Goal: Task Accomplishment & Management: Use online tool/utility

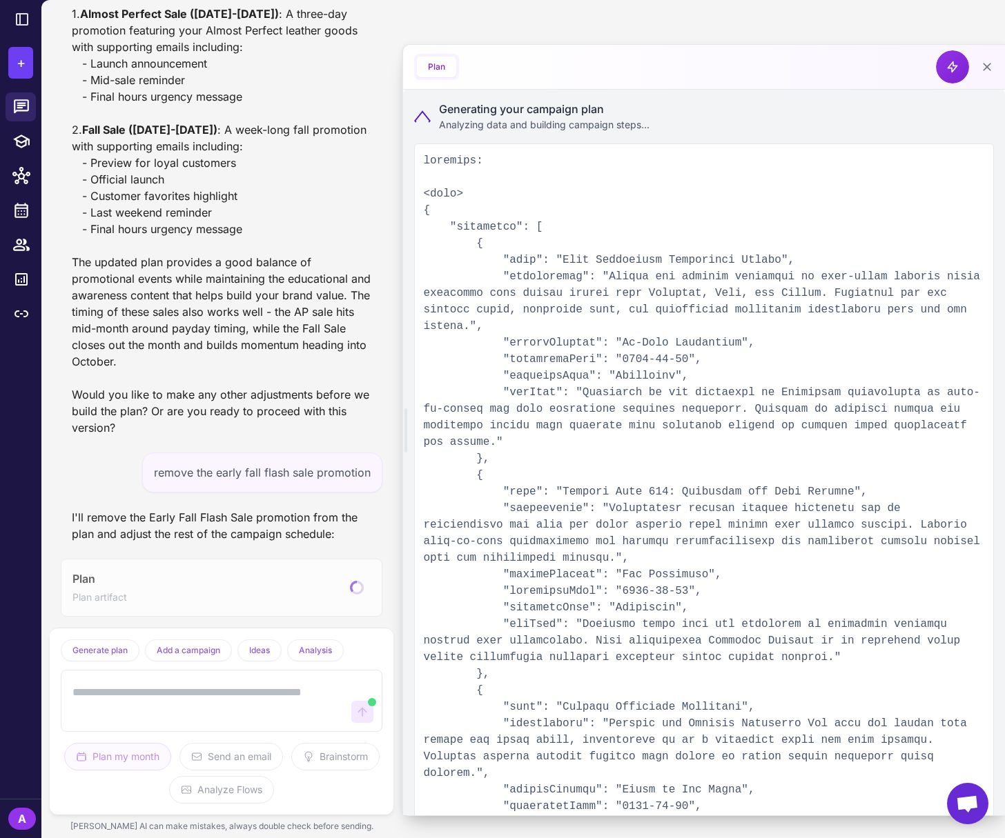
scroll to position [1674, 0]
click at [23, 242] on icon at bounding box center [21, 245] width 18 height 18
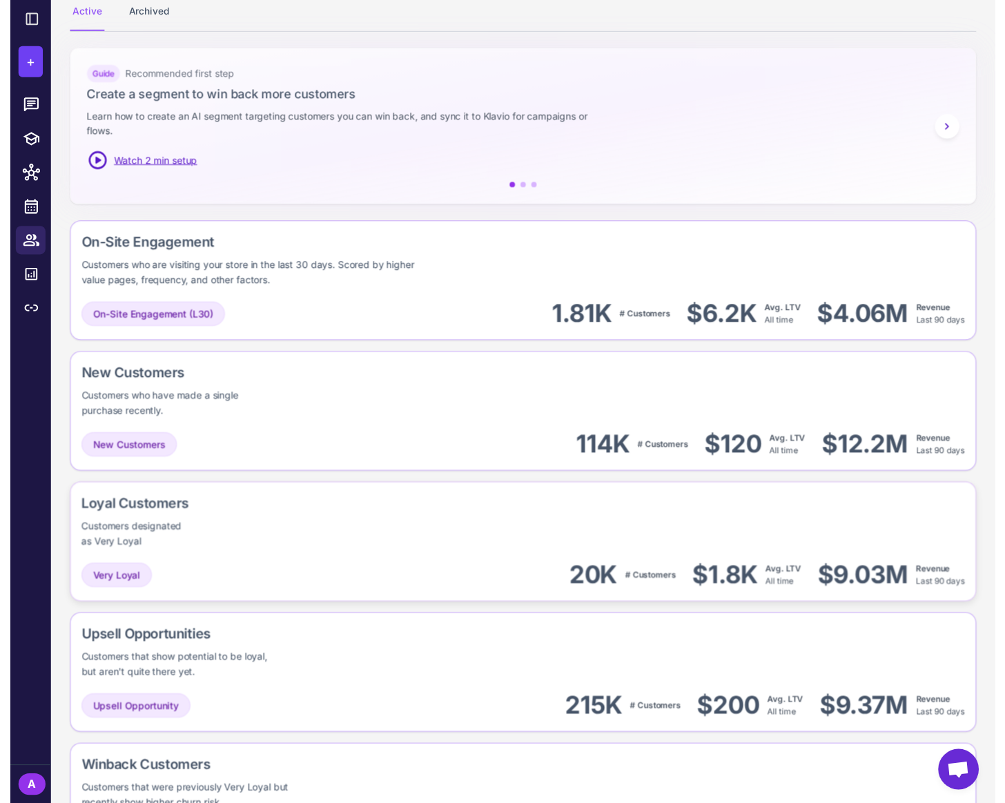
scroll to position [179, 0]
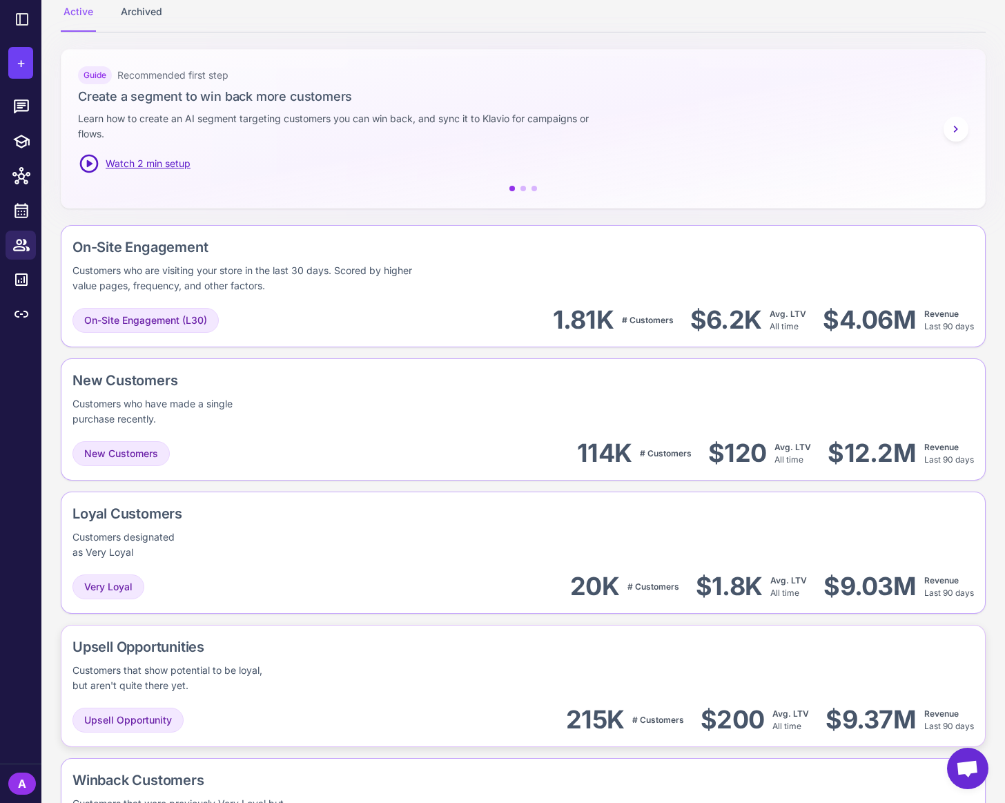
click at [180, 649] on div "Upsell Opportunities" at bounding box center [226, 646] width 308 height 21
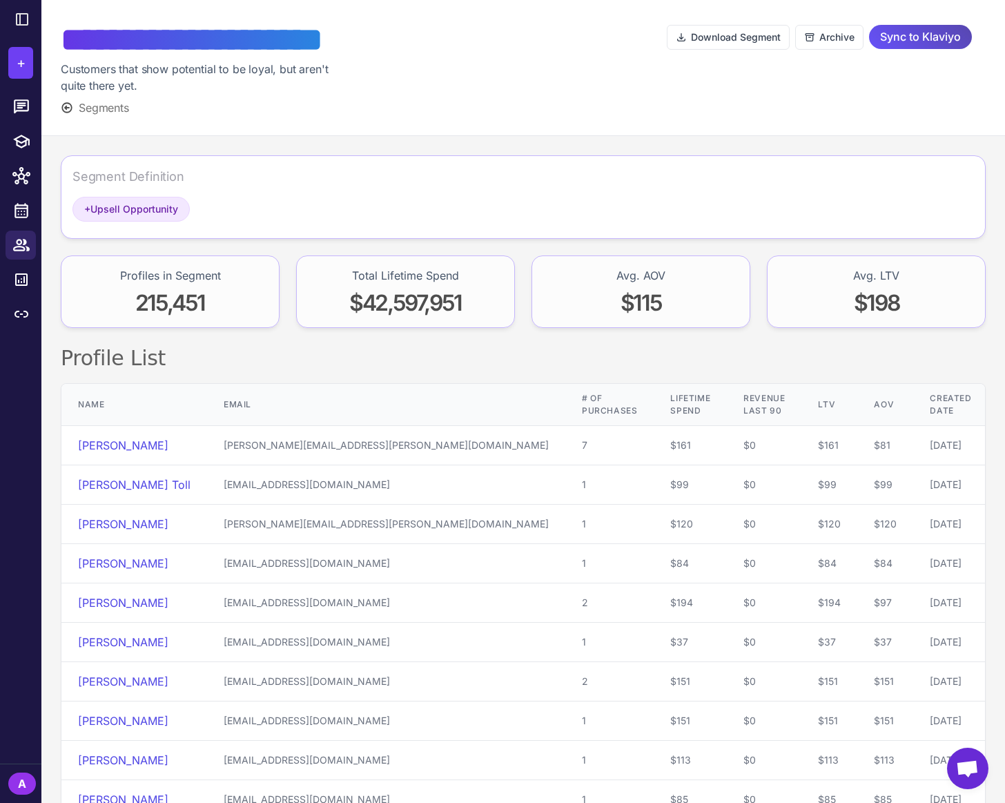
click at [926, 42] on span "Sync to Klaviyo" at bounding box center [920, 37] width 81 height 24
click at [26, 246] on icon at bounding box center [21, 245] width 17 height 12
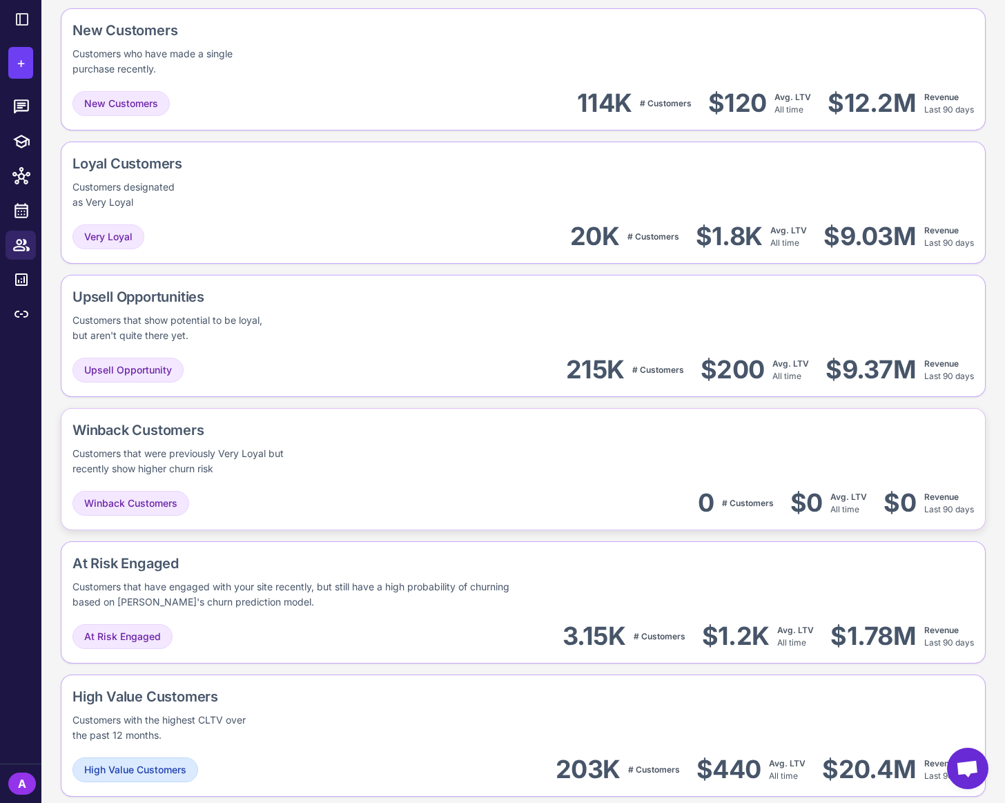
scroll to position [529, 0]
click at [460, 626] on div "At Risk Engaged 3.15K # Customers $1.2K Avg. LTV All time $1.78M Revenue Last 9…" at bounding box center [522, 635] width 901 height 31
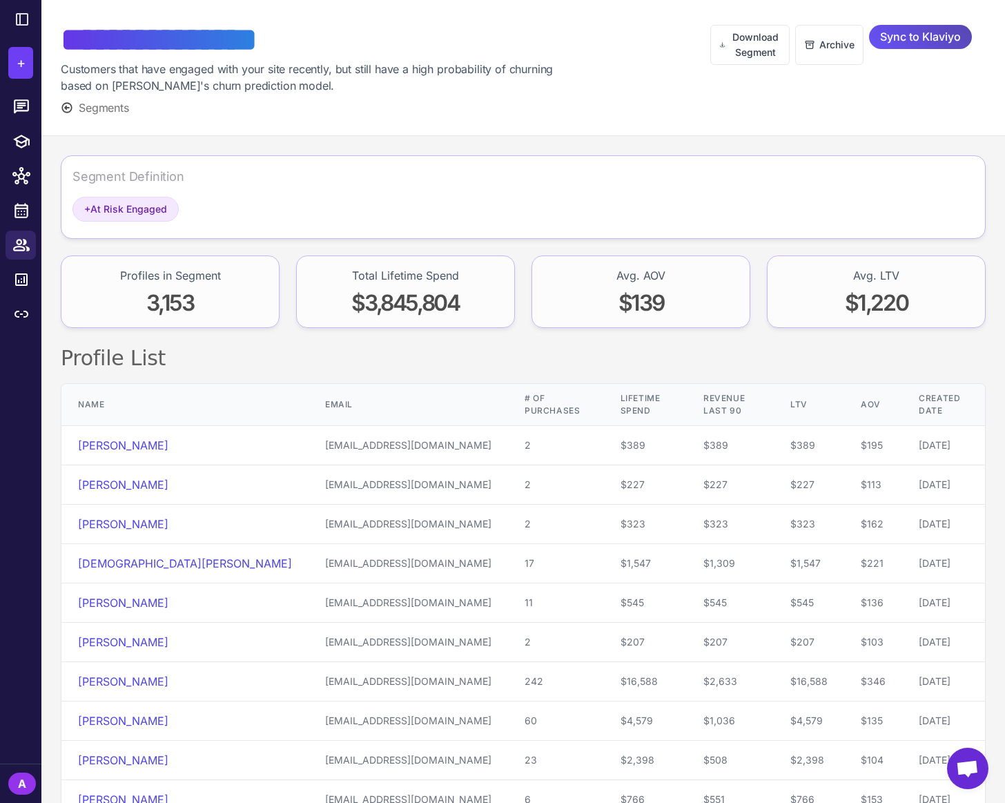
click at [925, 37] on span "Sync to Klaviyo" at bounding box center [920, 37] width 81 height 24
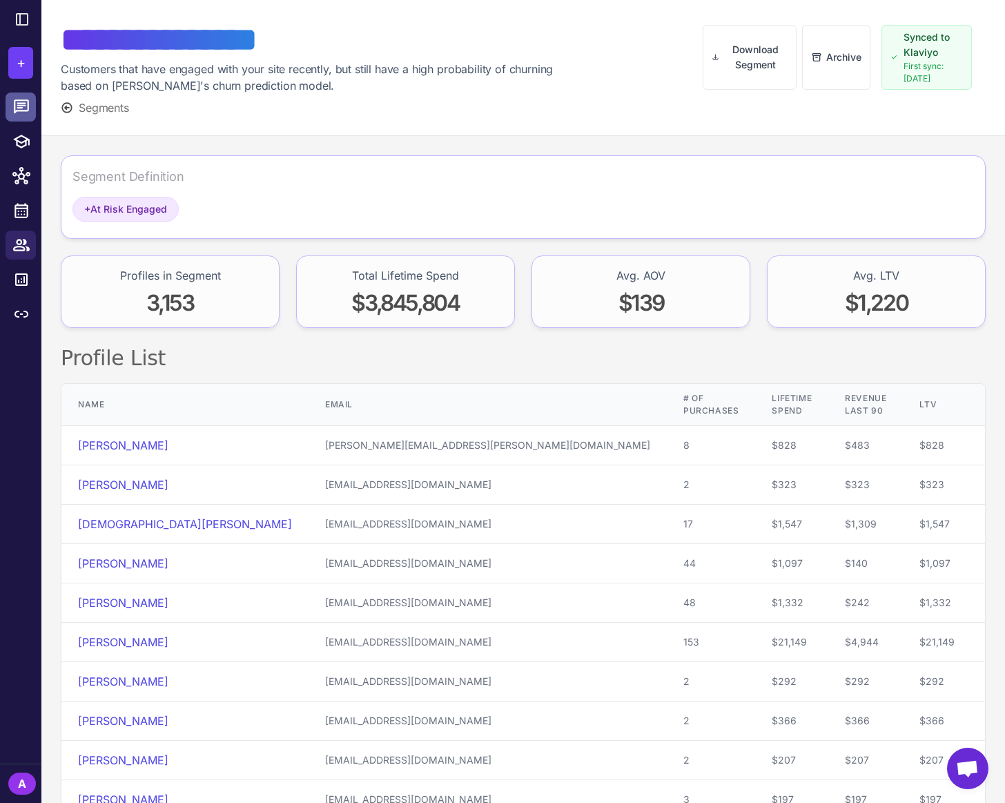
click at [28, 106] on icon at bounding box center [21, 106] width 15 height 14
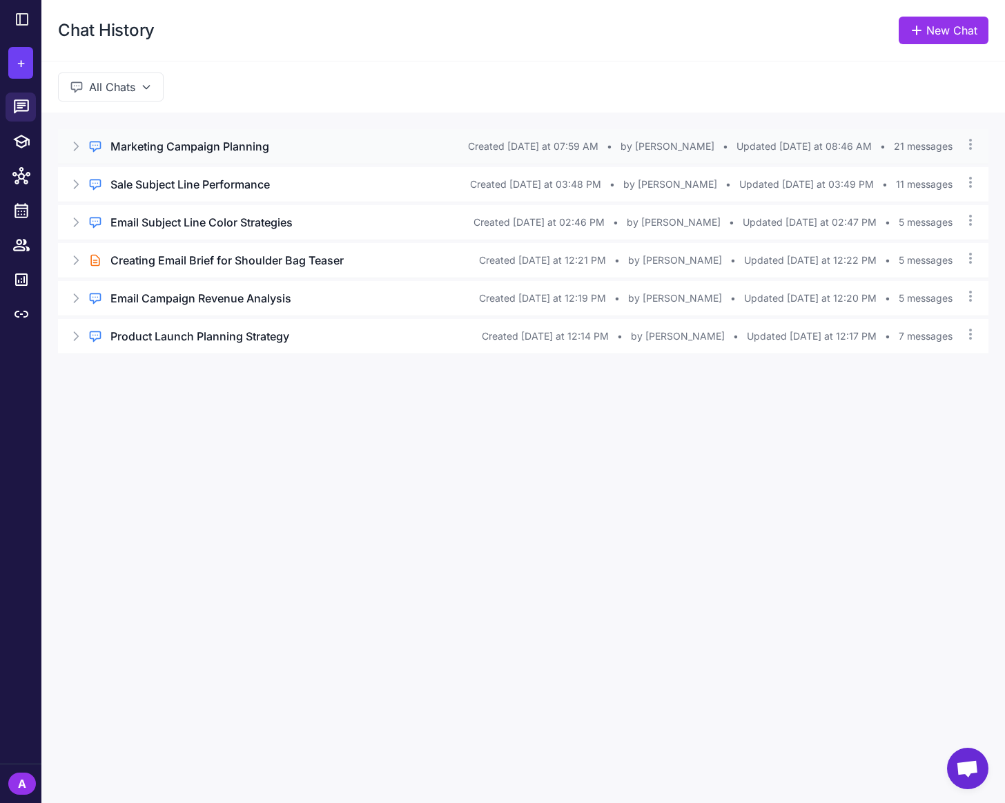
click at [186, 152] on h3 "Marketing Campaign Planning" at bounding box center [189, 146] width 159 height 17
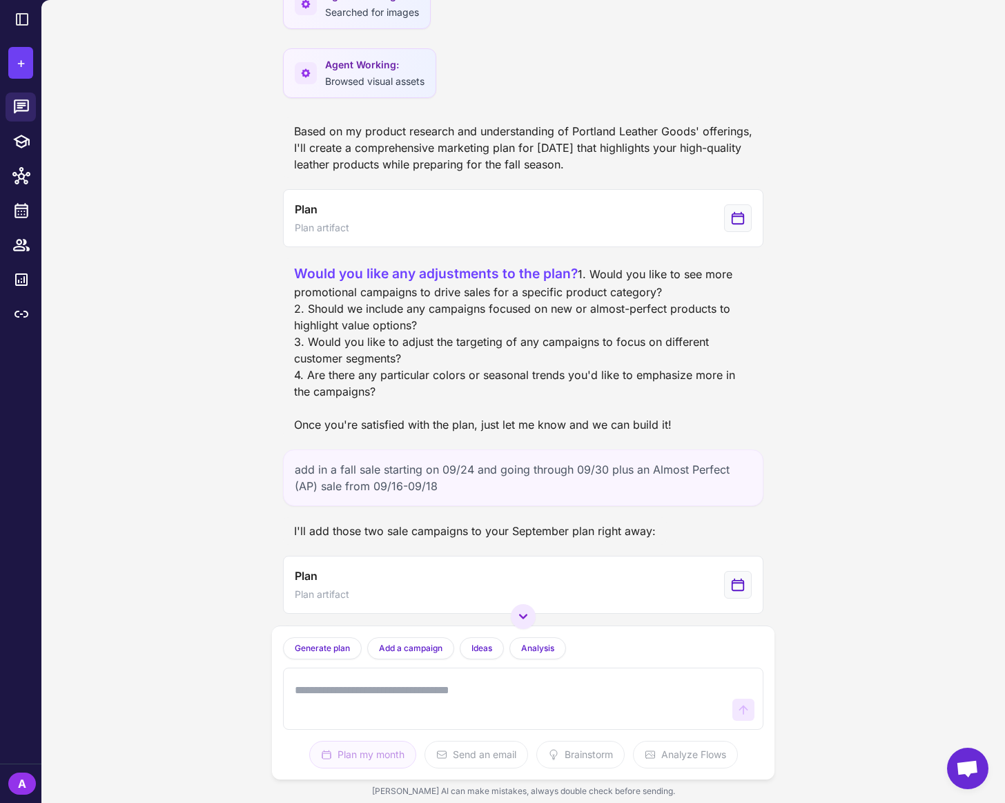
scroll to position [826, 0]
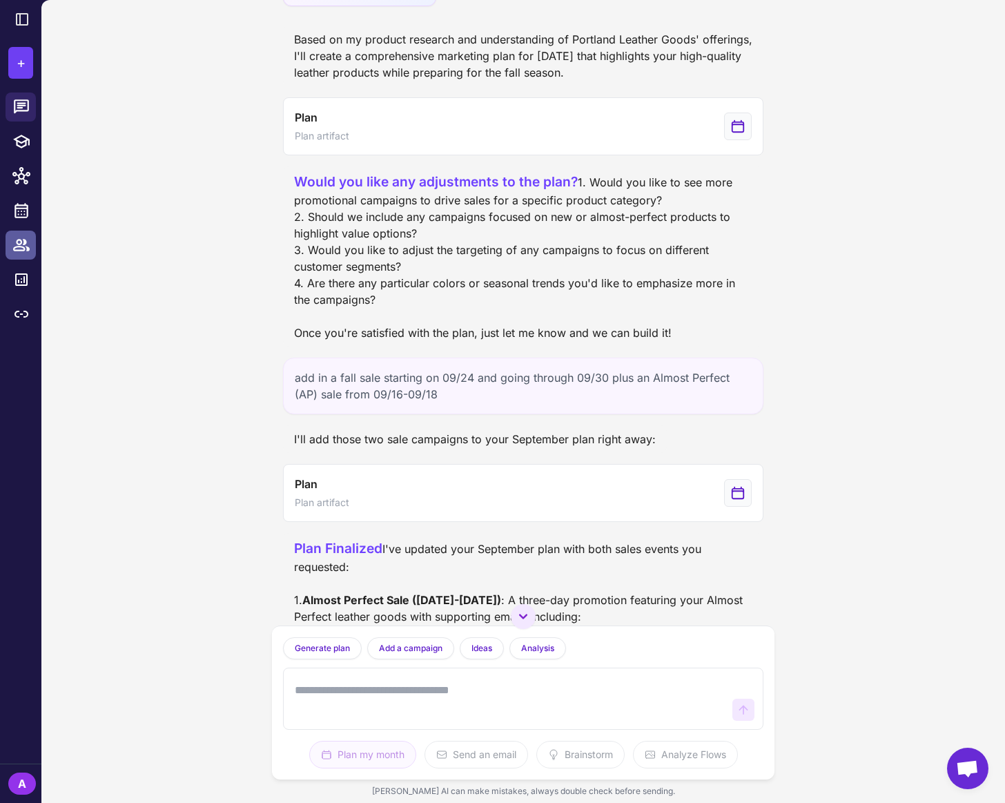
click at [18, 241] on icon at bounding box center [21, 245] width 18 height 18
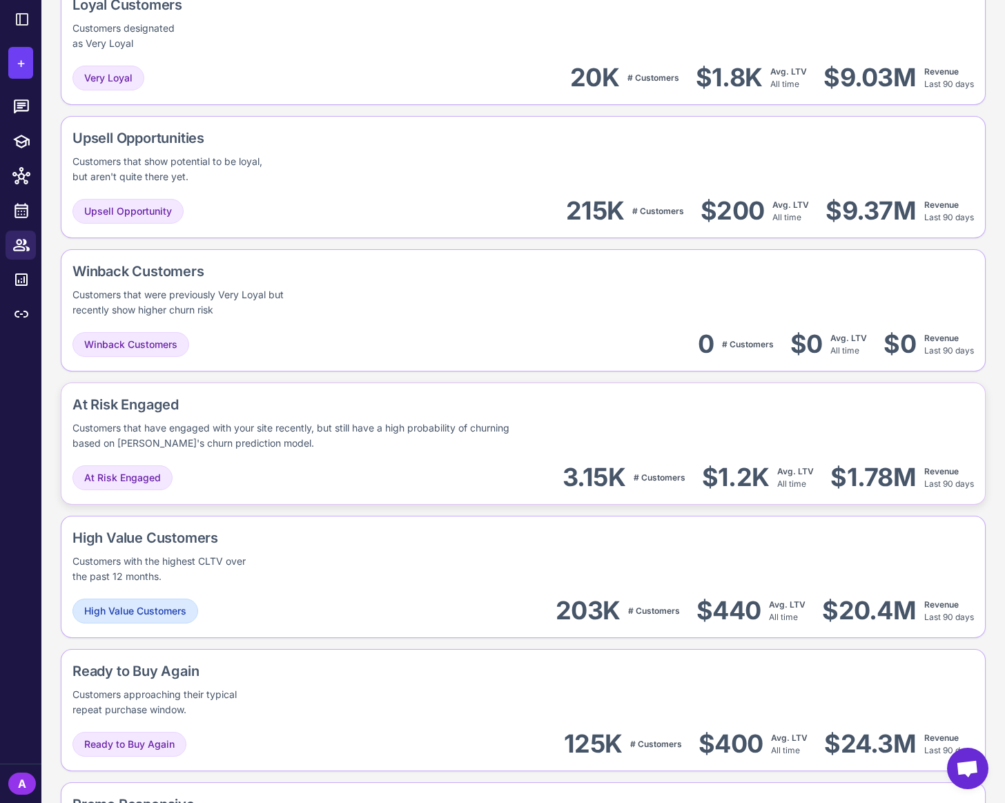
scroll to position [749, 0]
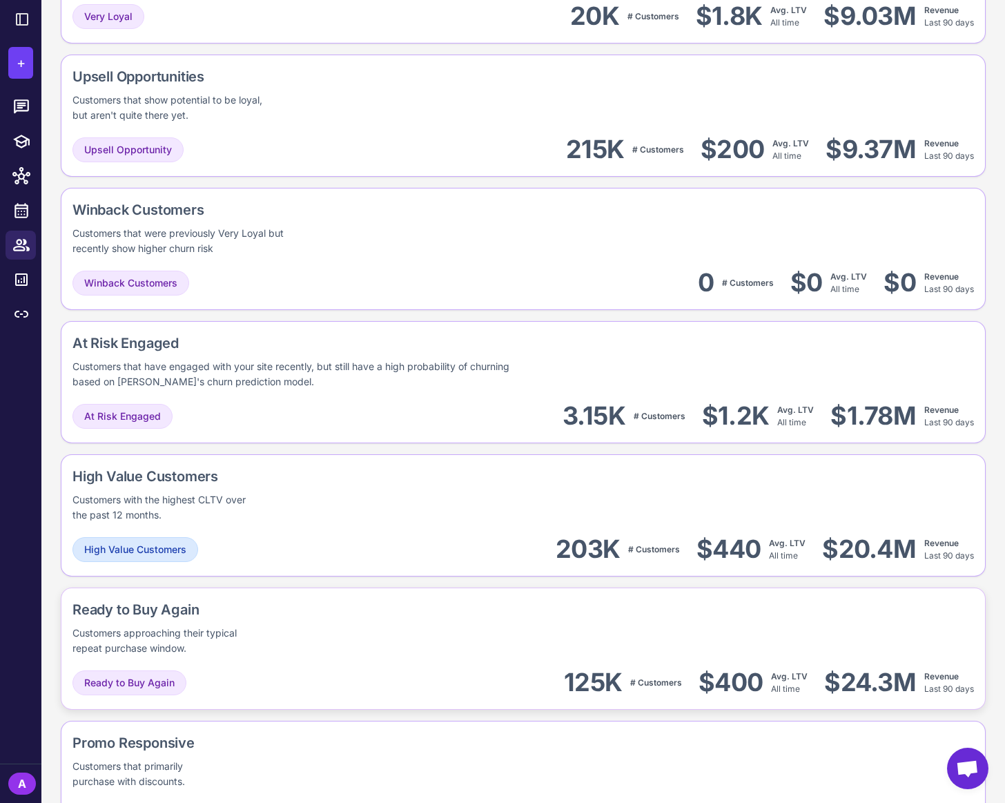
click at [482, 674] on div "Ready to Buy Again 125K # Customers $400 Avg. LTV All time $24.3M Revenue Last …" at bounding box center [522, 682] width 901 height 31
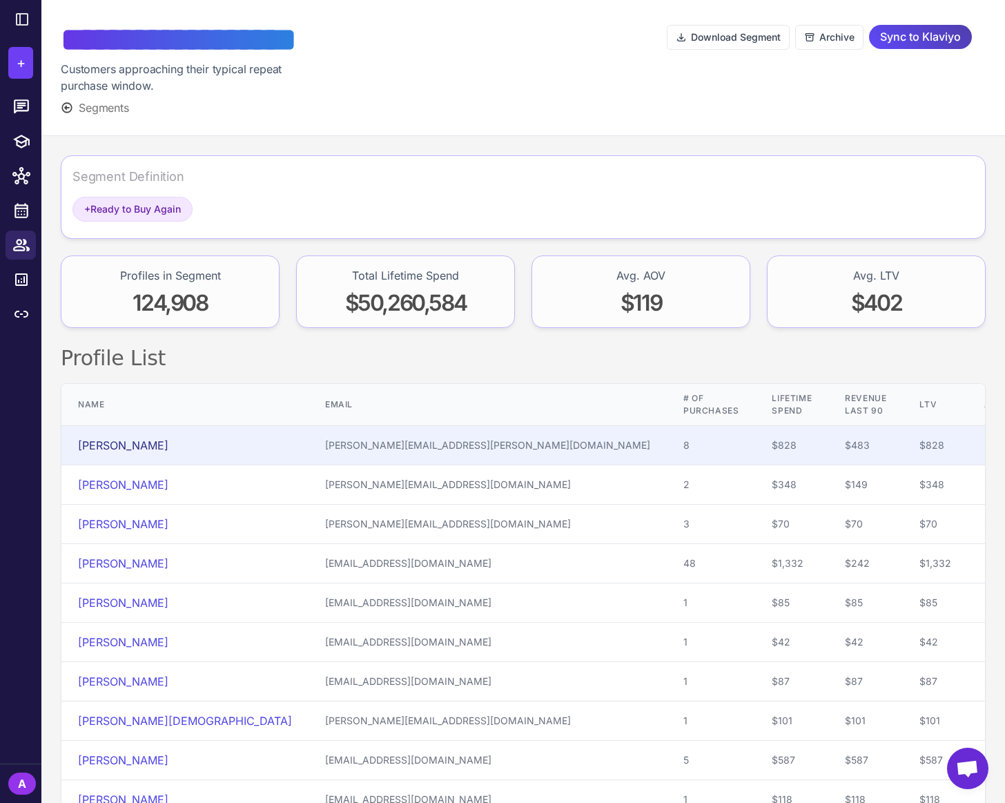
click at [141, 438] on link "[PERSON_NAME]" at bounding box center [123, 445] width 90 height 14
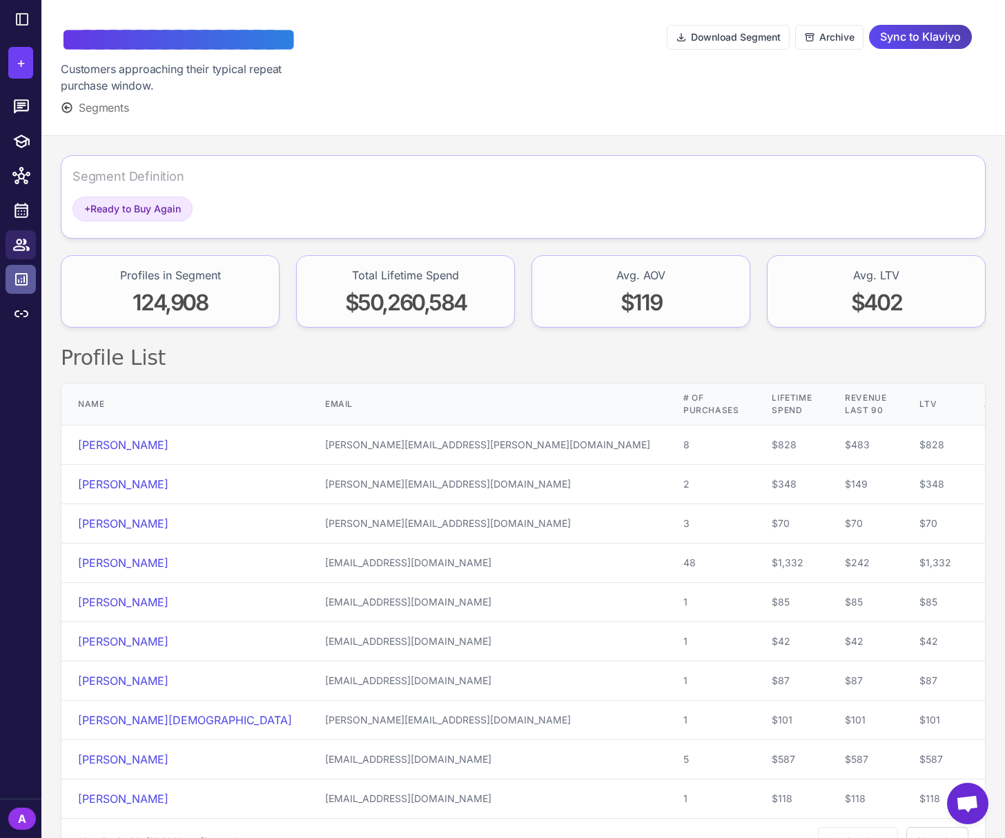
click at [19, 285] on icon at bounding box center [21, 279] width 12 height 12
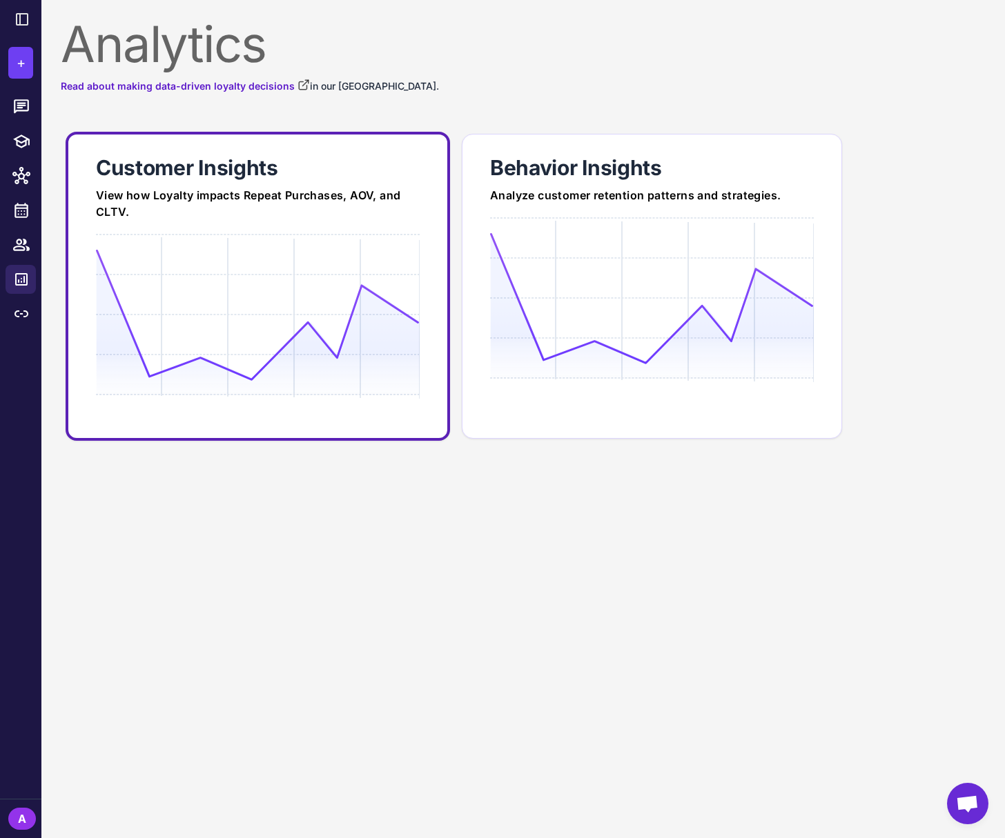
click at [349, 318] on icon at bounding box center [257, 315] width 323 height 132
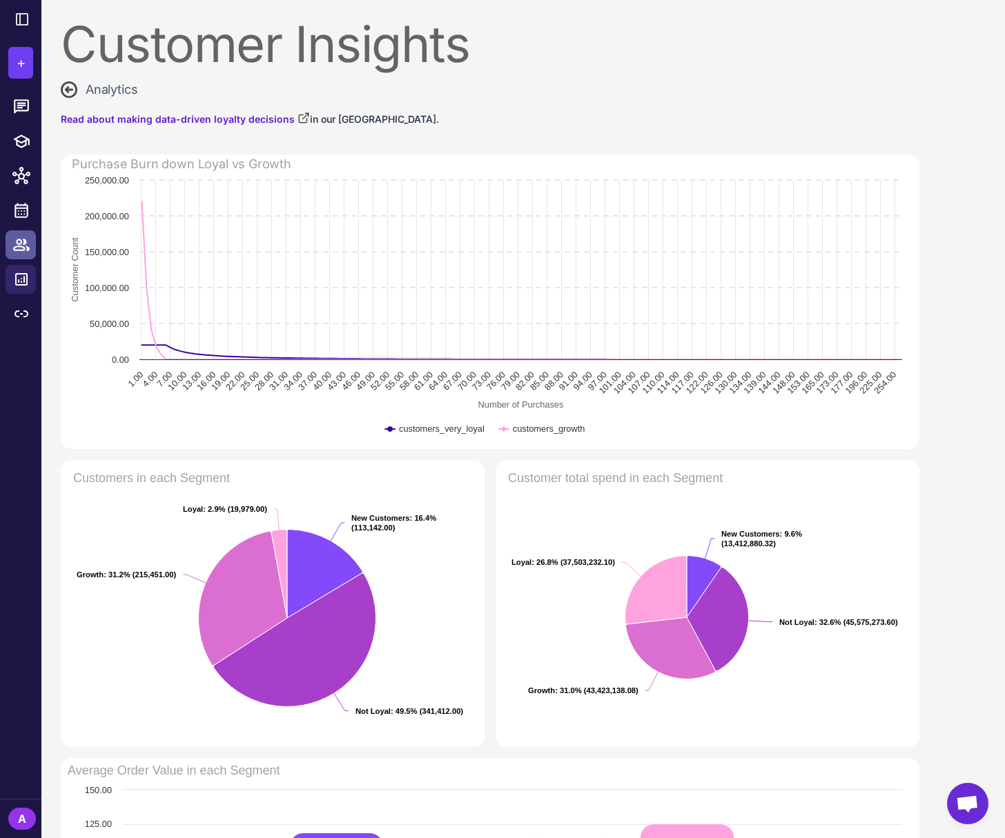
click at [25, 248] on icon at bounding box center [21, 245] width 18 height 18
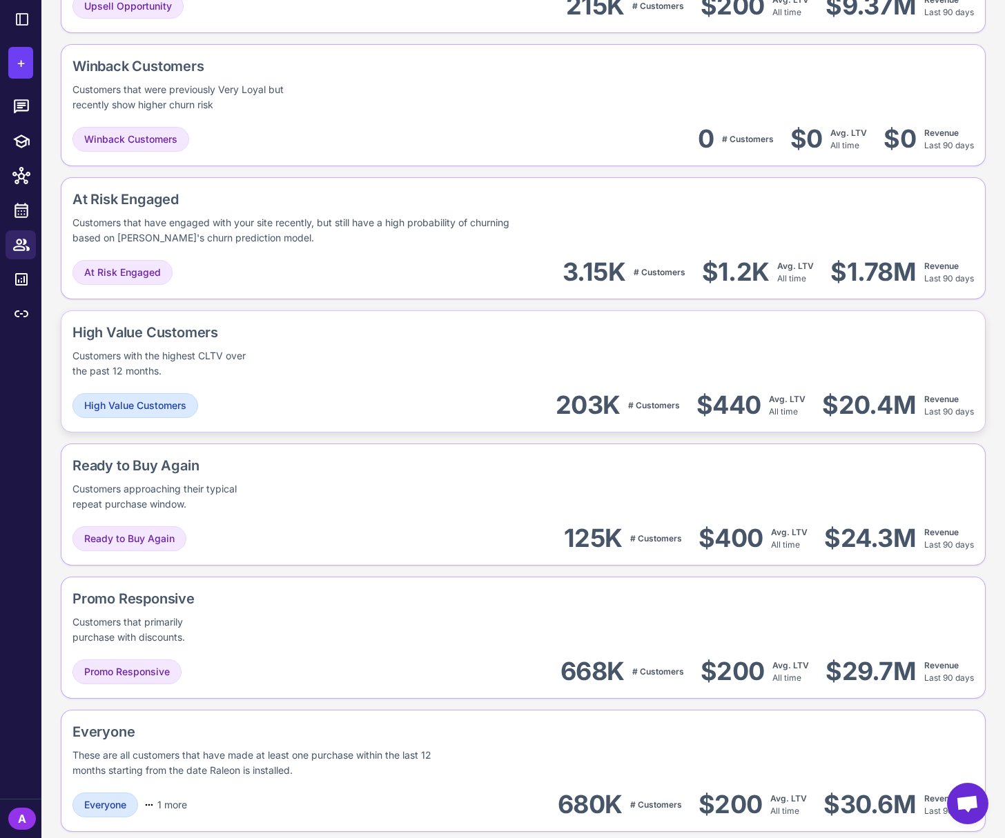
scroll to position [895, 0]
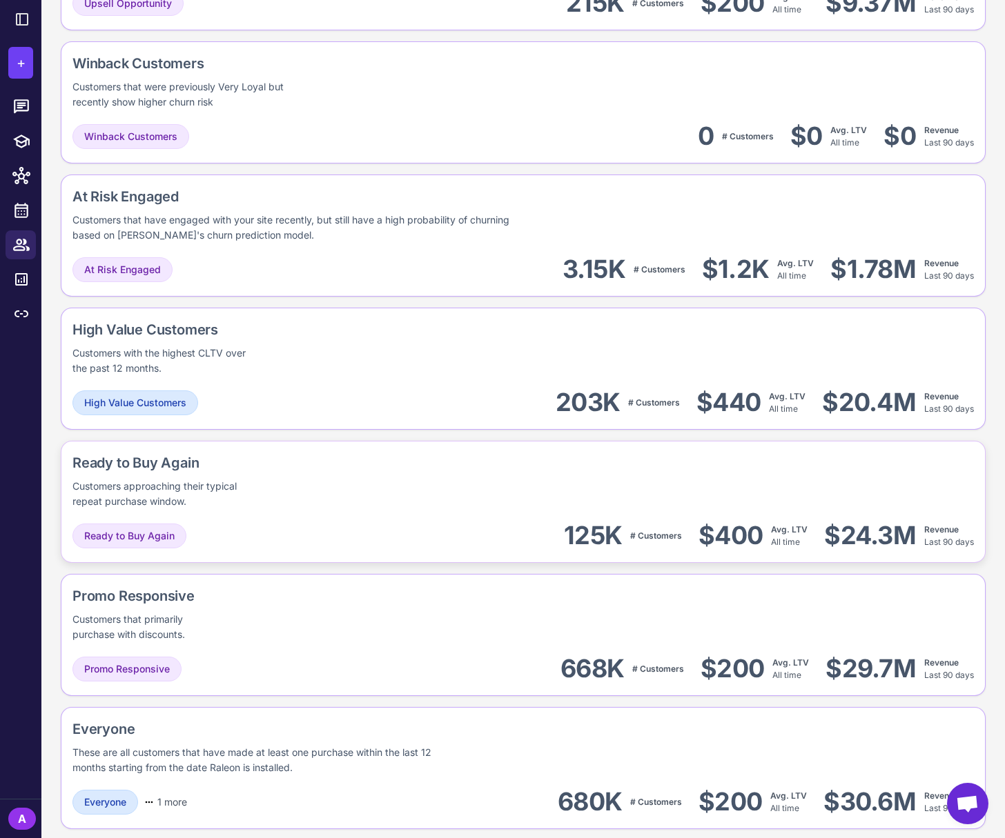
click at [371, 508] on div "Ready to Buy Again Customers approaching their typical repeat purchase window." at bounding box center [522, 481] width 901 height 57
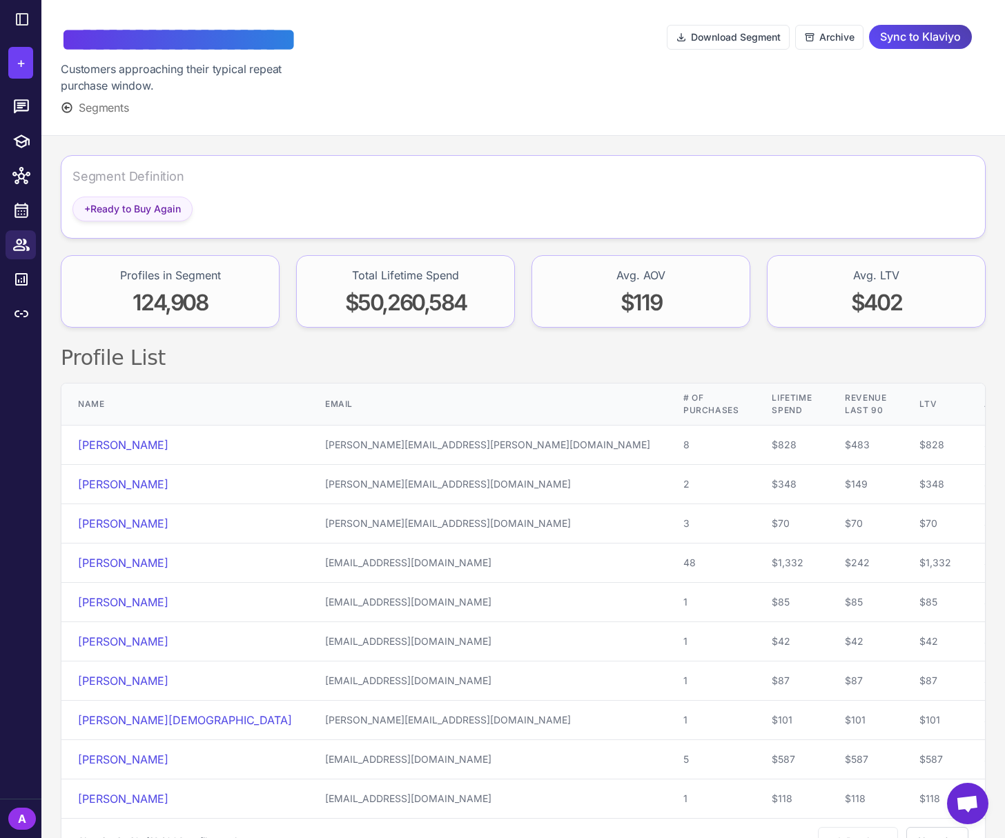
click at [106, 215] on span "+ Ready to Buy Again" at bounding box center [132, 209] width 97 height 15
click at [144, 209] on span "+ Ready to Buy Again" at bounding box center [132, 209] width 97 height 15
click at [136, 179] on div "Segment Definition" at bounding box center [128, 176] width 112 height 19
click at [151, 177] on div "Segment Definition" at bounding box center [128, 176] width 112 height 19
click at [24, 110] on icon at bounding box center [21, 106] width 15 height 14
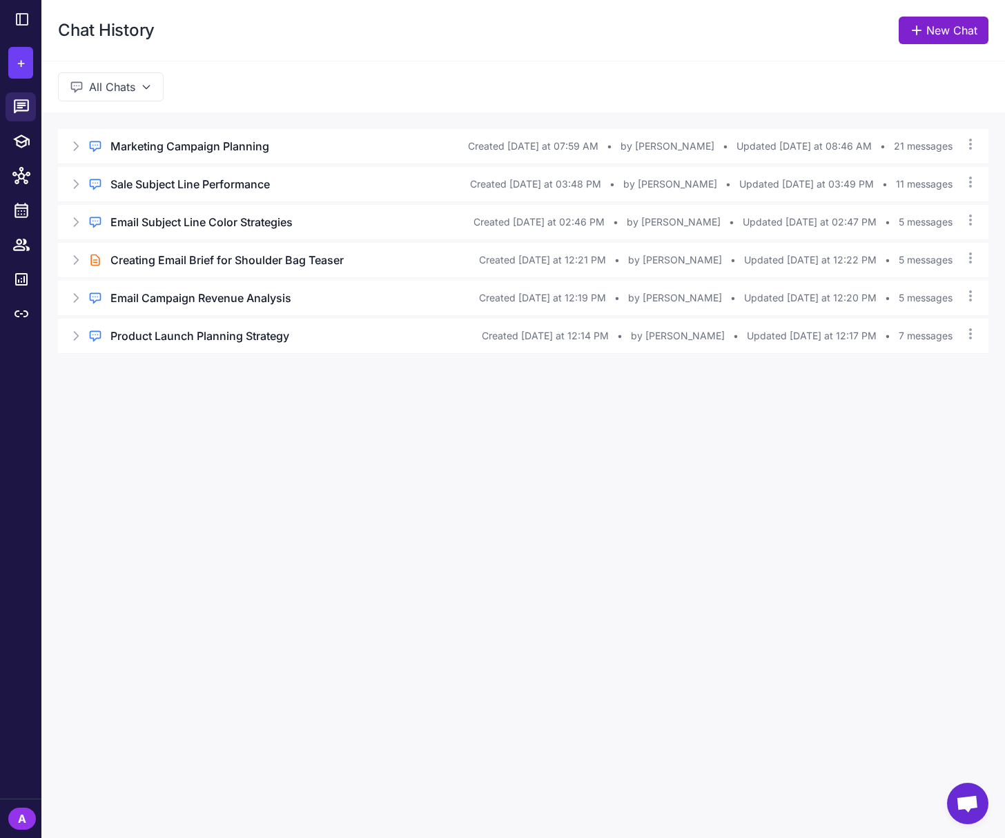
click at [950, 28] on link "New Chat" at bounding box center [943, 31] width 90 height 28
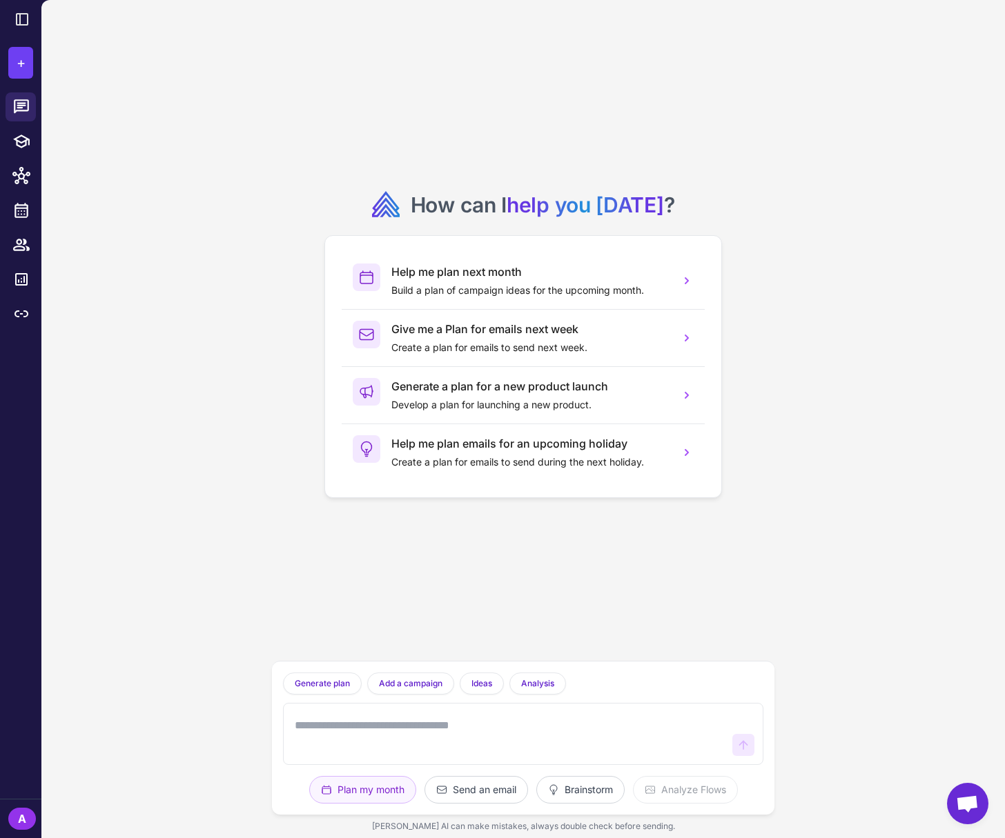
click at [365, 731] on textarea at bounding box center [509, 734] width 435 height 44
type textarea "**********"
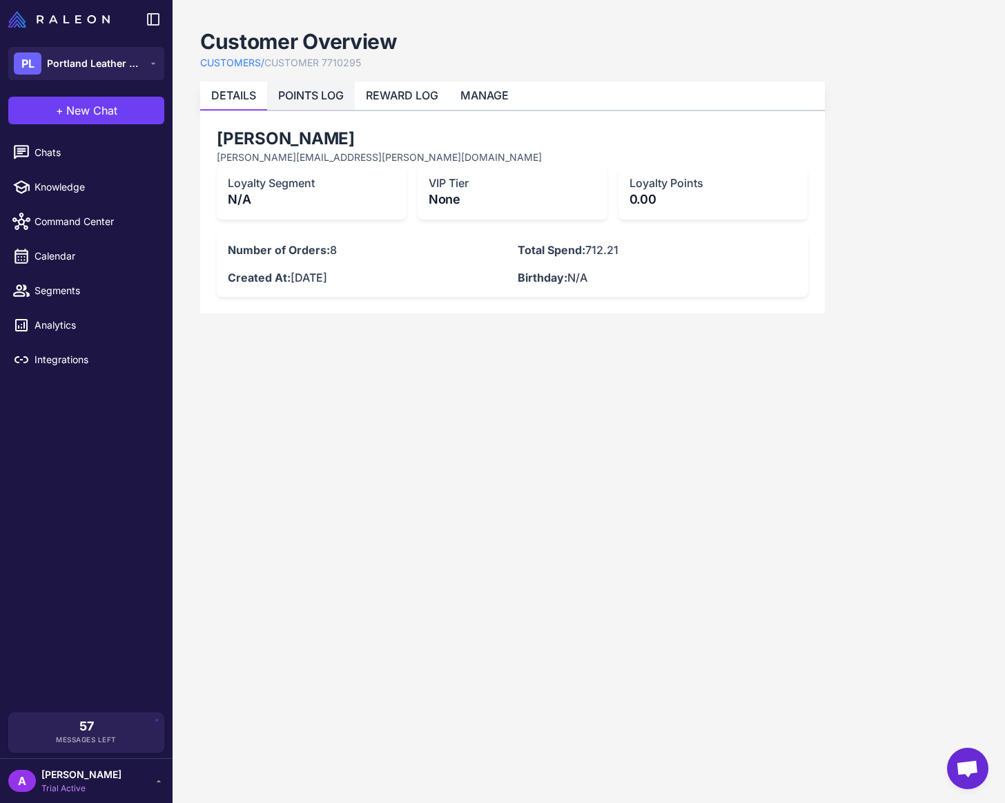
click at [326, 101] on link "POINTS LOG" at bounding box center [311, 95] width 66 height 14
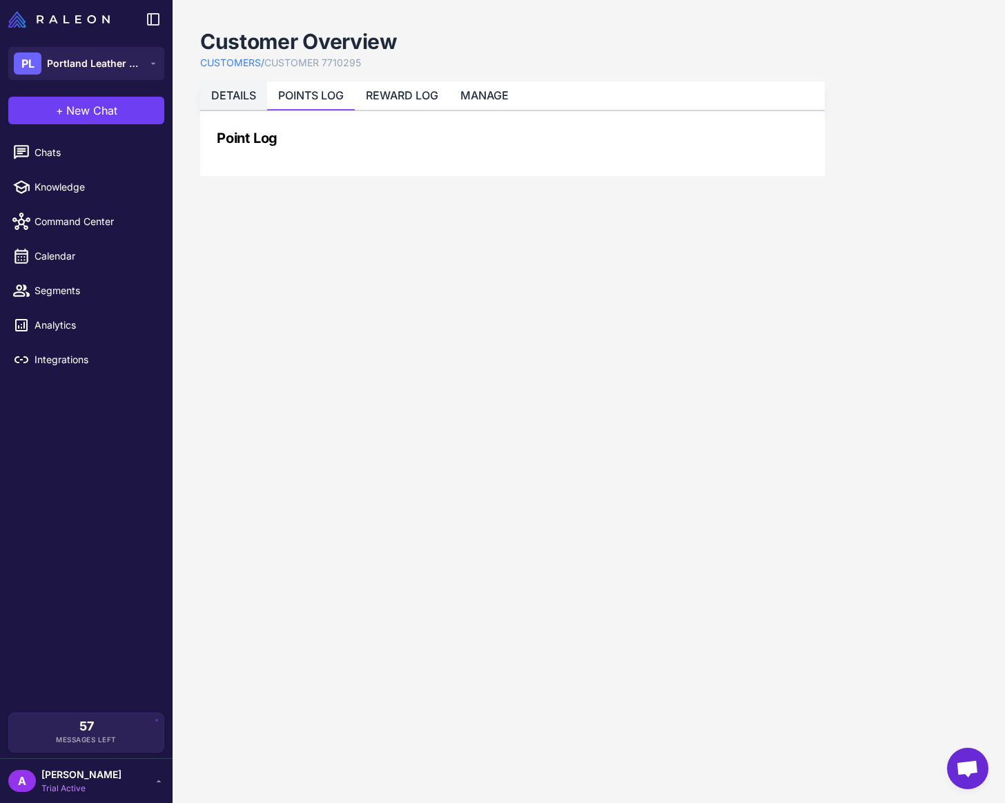
click at [239, 98] on link "DETAILS" at bounding box center [233, 95] width 45 height 14
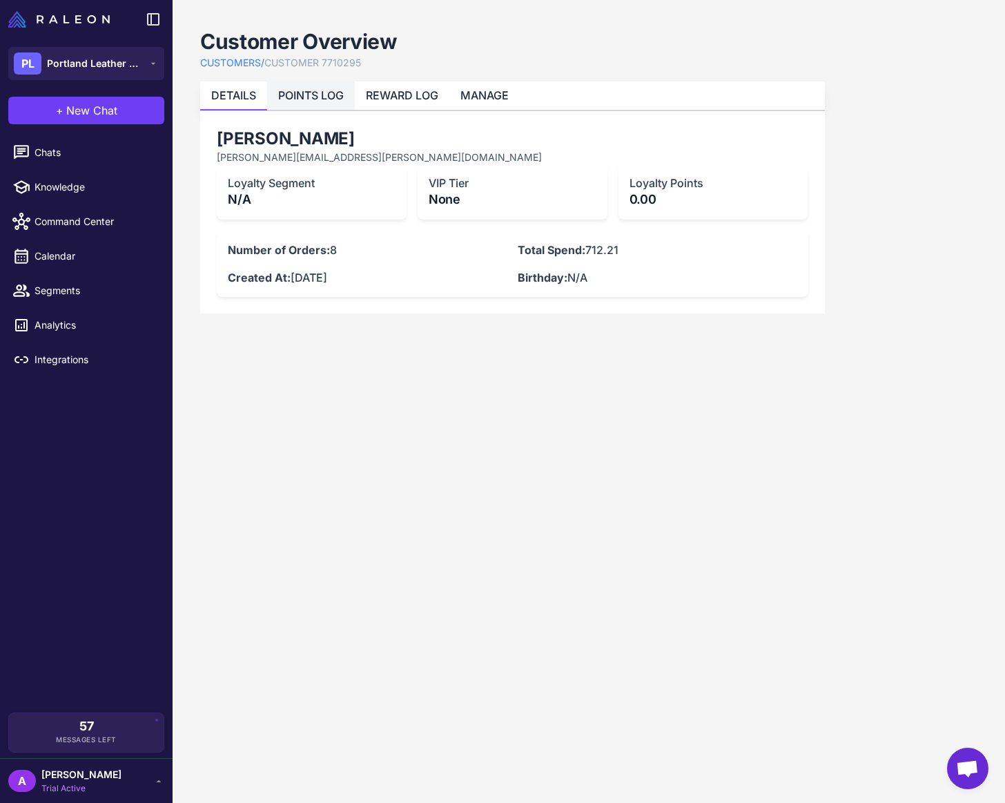
click at [322, 95] on link "POINTS LOG" at bounding box center [311, 95] width 66 height 14
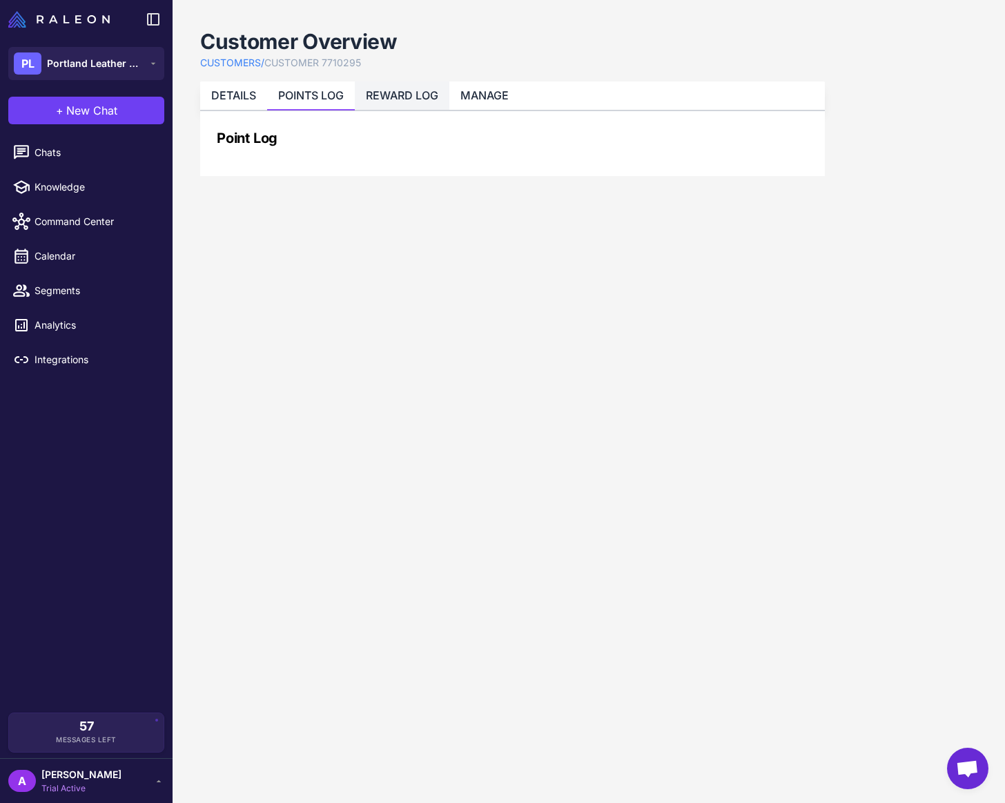
click at [431, 95] on link "REWARD LOG" at bounding box center [402, 95] width 72 height 14
click at [491, 99] on link "MANAGE" at bounding box center [484, 95] width 48 height 14
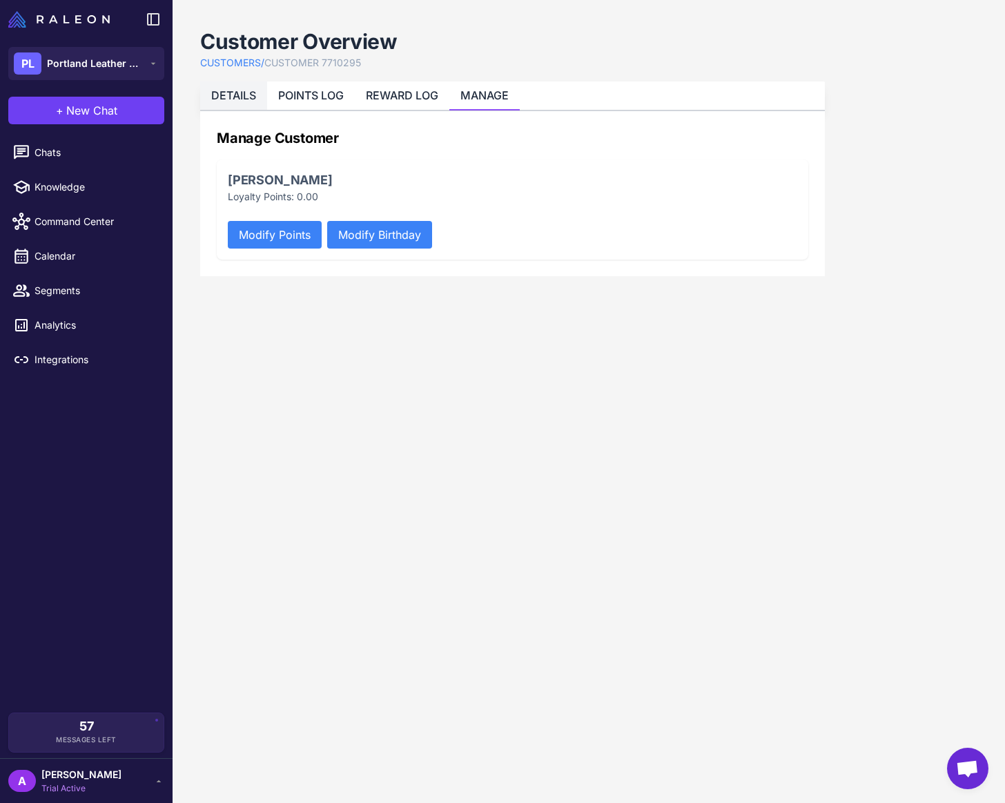
click at [243, 95] on link "DETAILS" at bounding box center [233, 95] width 45 height 14
